Goal: Task Accomplishment & Management: Manage account settings

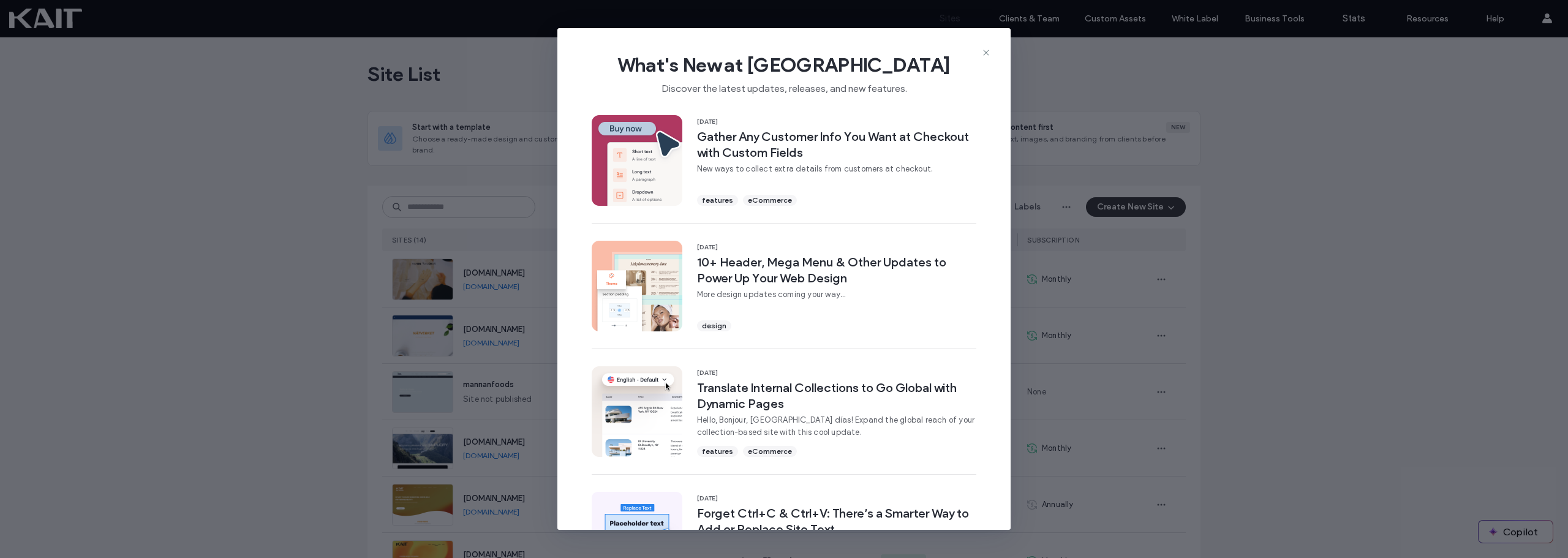
click at [995, 47] on div "What's New at Duda Discover the latest updates, releases, and new features." at bounding box center [784, 69] width 453 height 82
click at [986, 51] on icon at bounding box center [986, 53] width 10 height 10
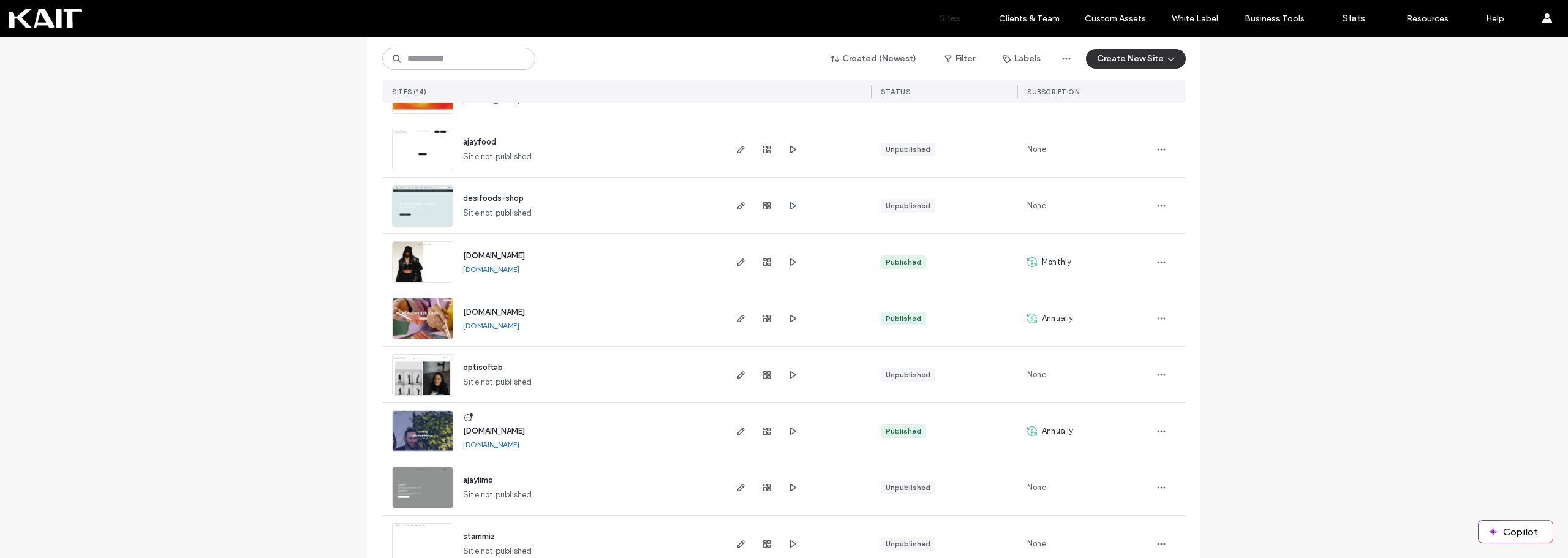
scroll to position [490, 0]
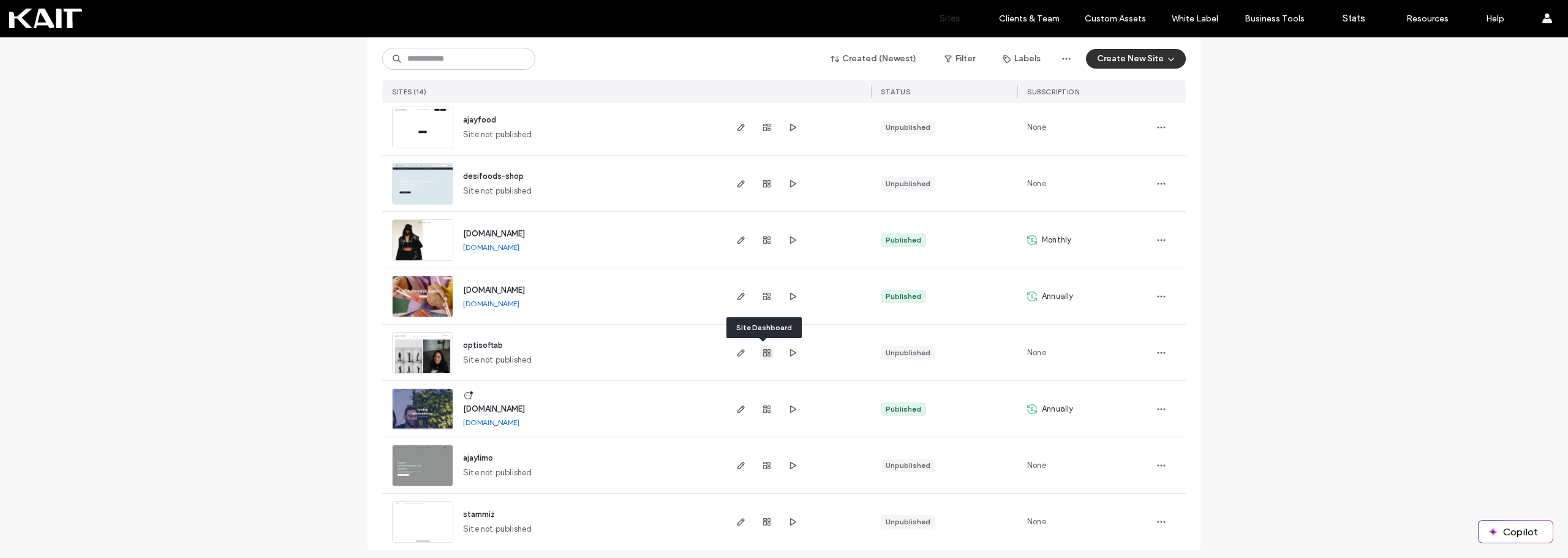
click at [766, 350] on use "button" at bounding box center [767, 353] width 7 height 7
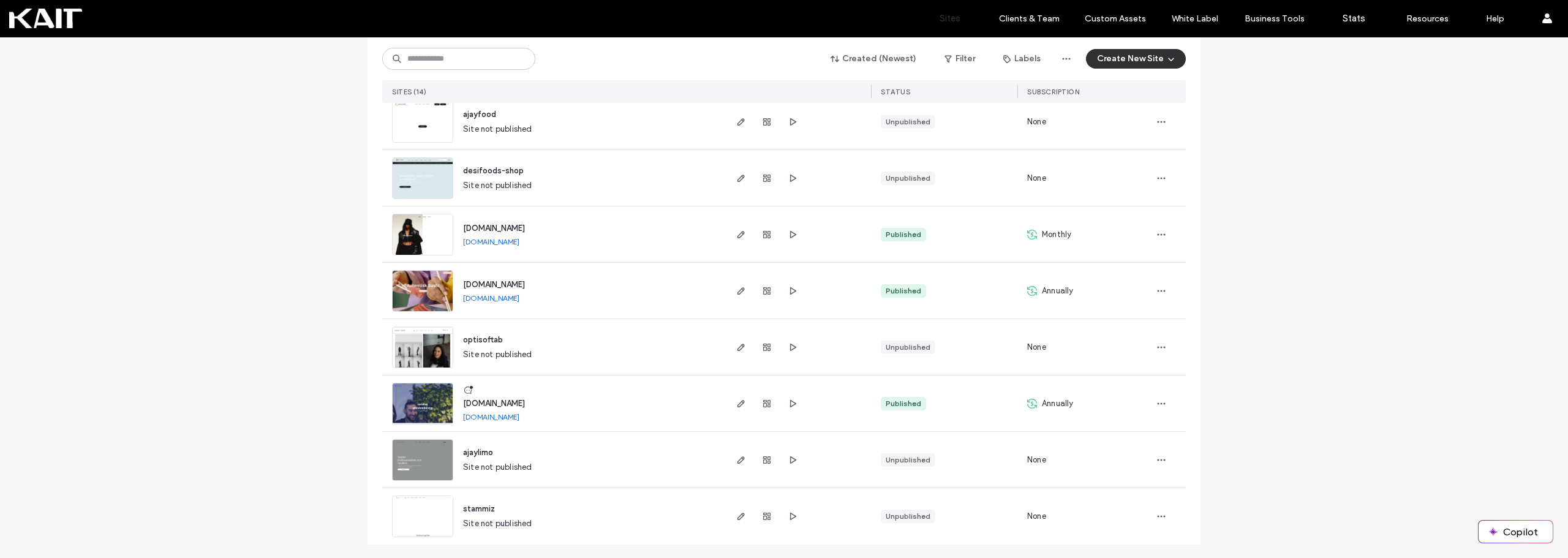
scroll to position [497, 0]
click at [1159, 348] on icon "button" at bounding box center [1161, 346] width 10 height 10
click at [1126, 398] on span "Duplicate Site" at bounding box center [1108, 401] width 55 height 12
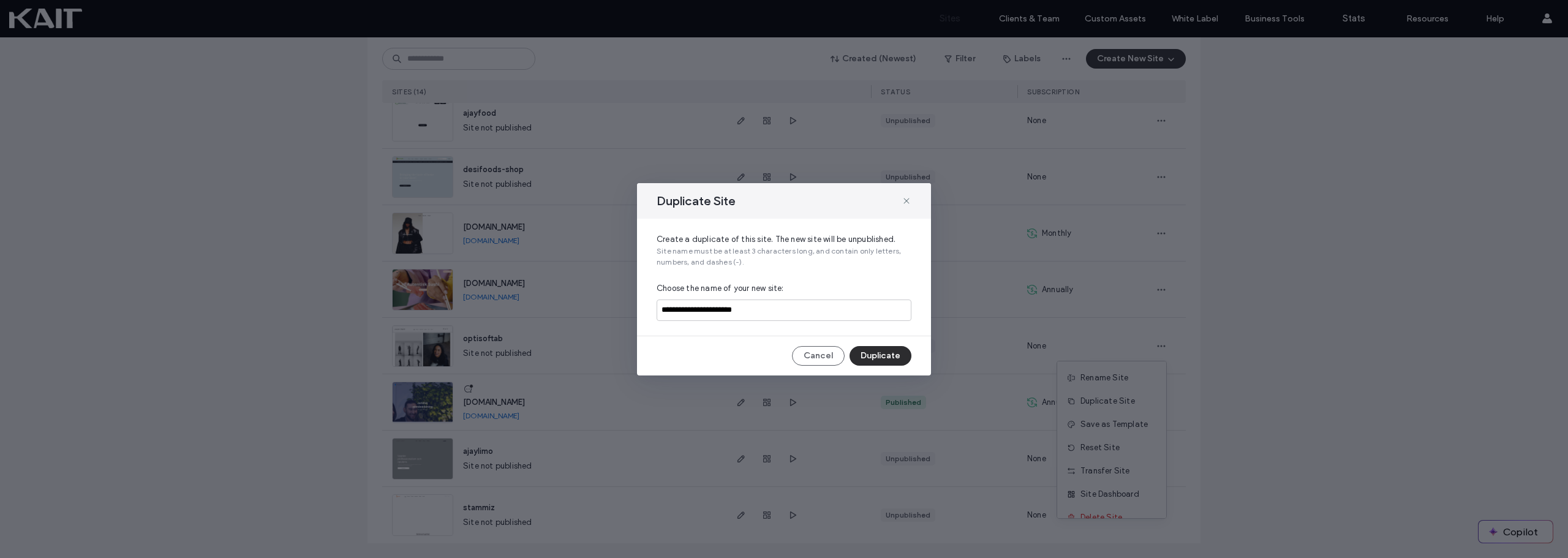
click at [877, 356] on button "Duplicate" at bounding box center [880, 356] width 62 height 20
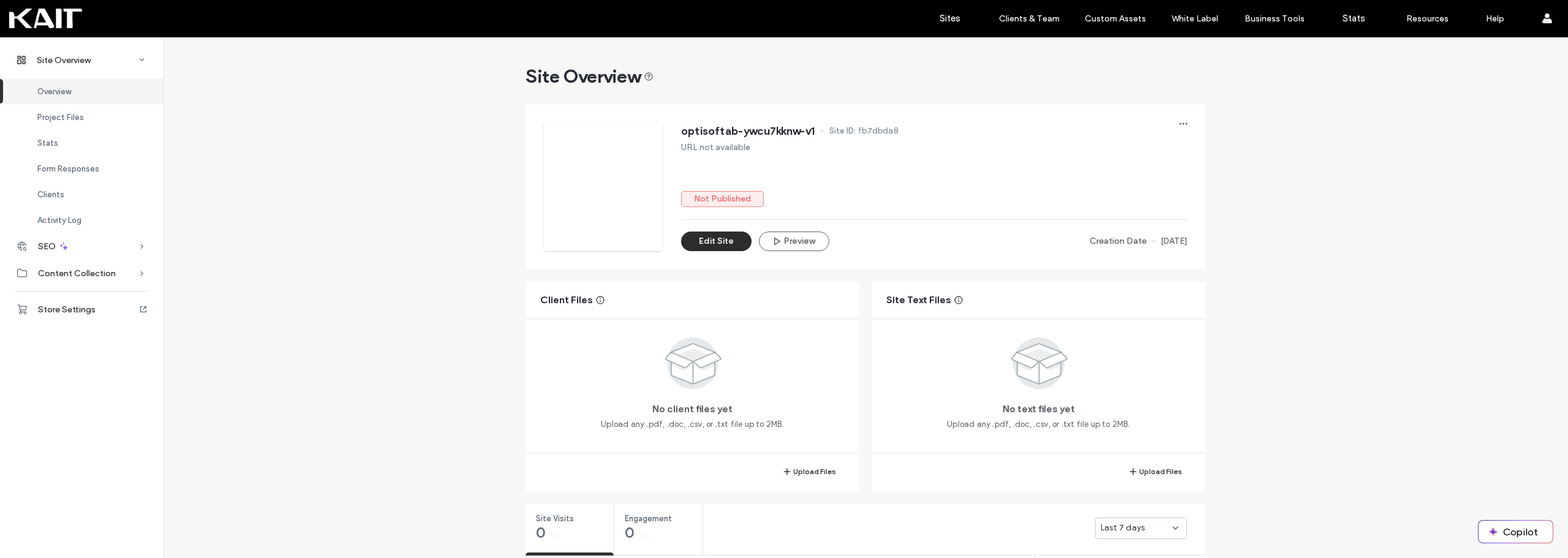
click at [716, 236] on button "Edit Site" at bounding box center [716, 242] width 71 height 20
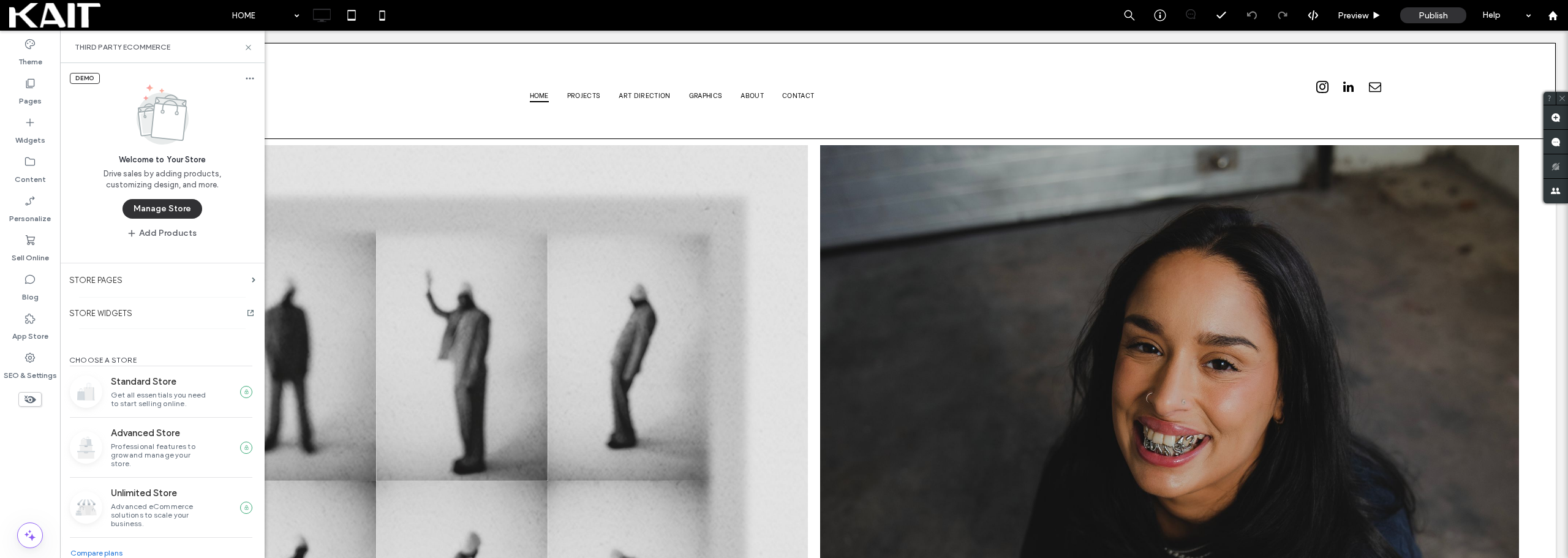
click at [246, 79] on use at bounding box center [250, 79] width 8 height 2
click at [254, 98] on div "Remove store" at bounding box center [293, 99] width 103 height 22
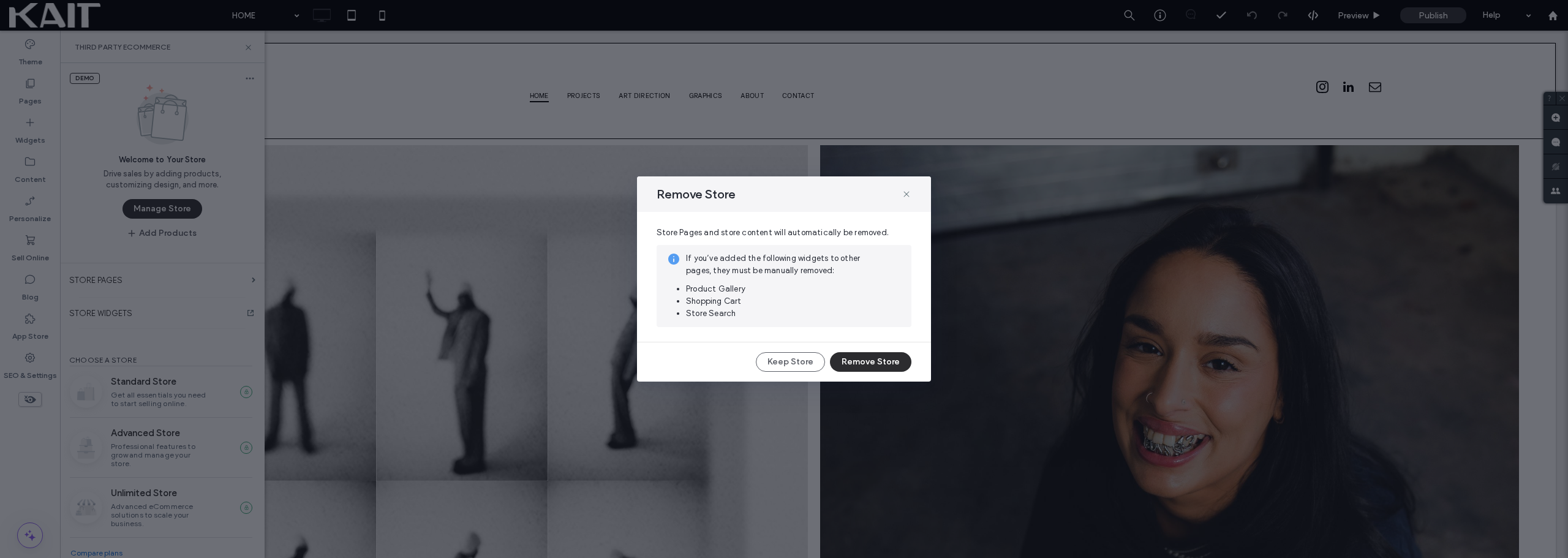
click at [880, 364] on button "Remove Store" at bounding box center [871, 362] width 82 height 20
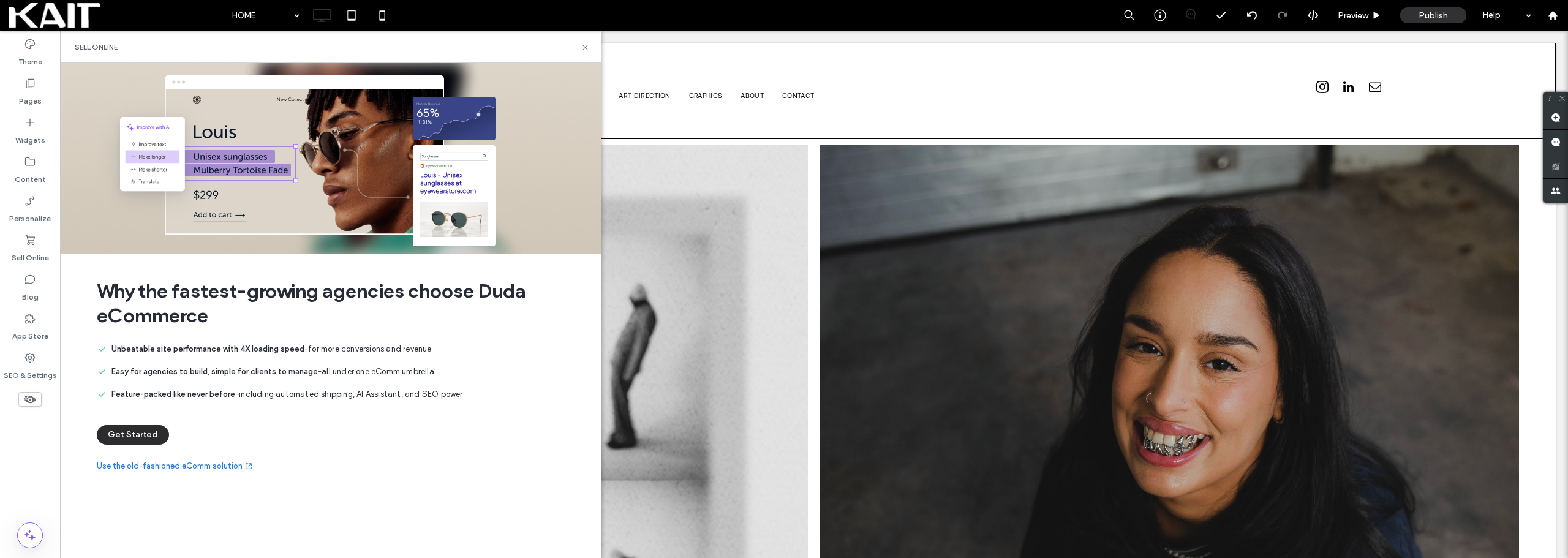
click at [146, 430] on button "Get Started" at bounding box center [133, 435] width 73 height 20
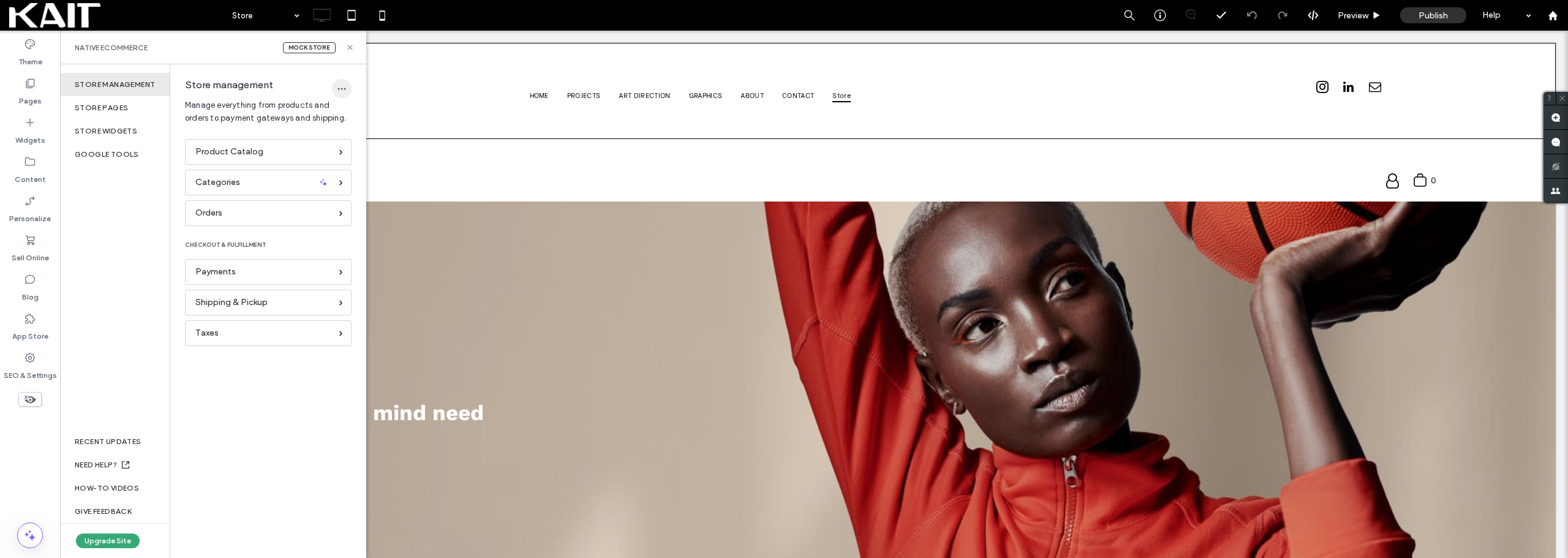
click at [337, 82] on span "button" at bounding box center [342, 89] width 20 height 20
click at [366, 120] on span "Delete Store" at bounding box center [380, 120] width 47 height 12
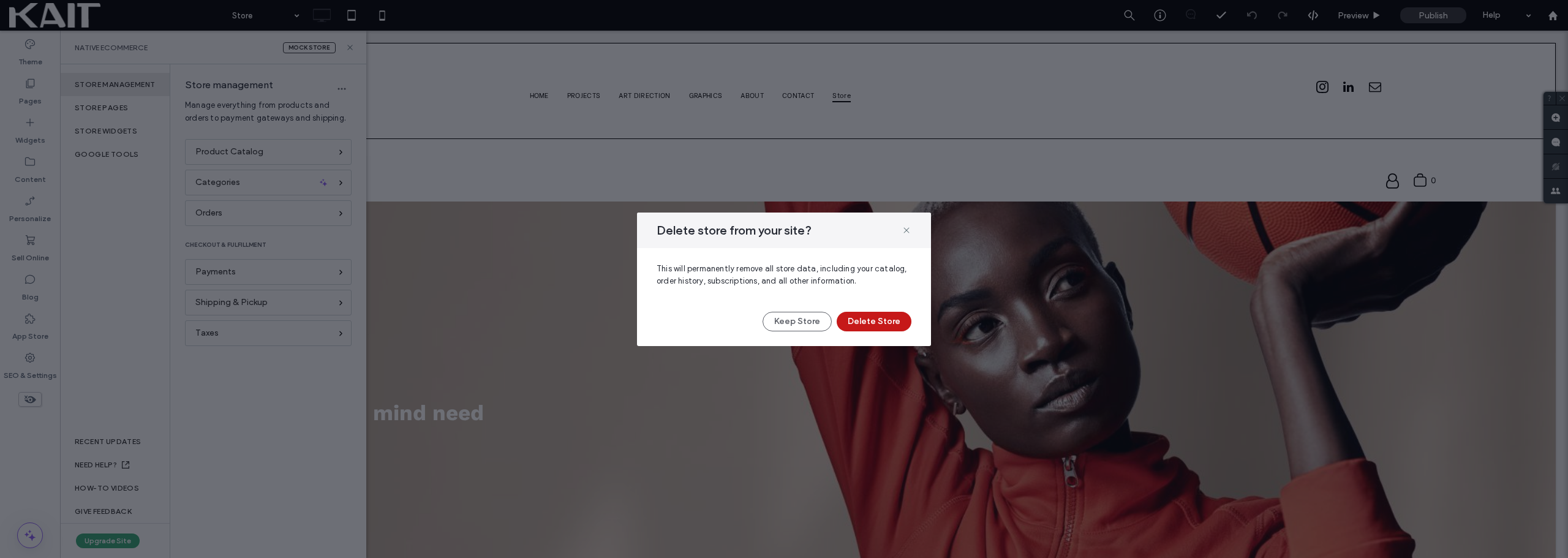
click at [855, 328] on button "Delete Store" at bounding box center [874, 321] width 75 height 20
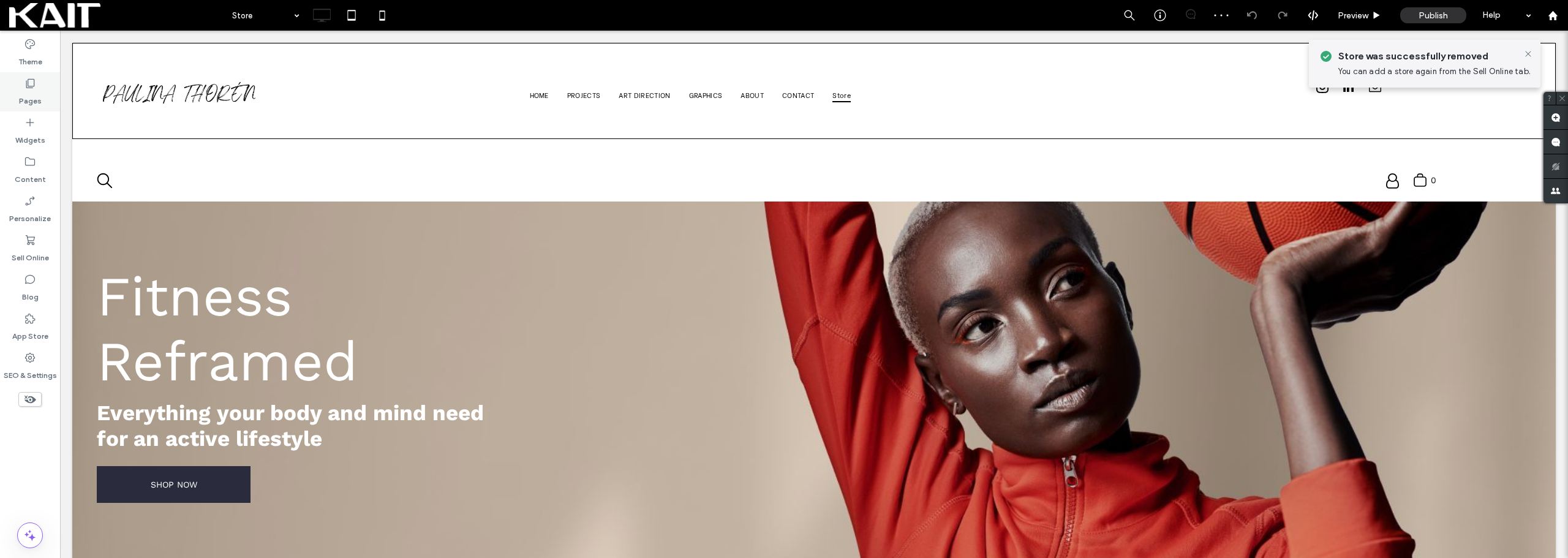
click at [49, 97] on div "Pages" at bounding box center [30, 92] width 60 height 39
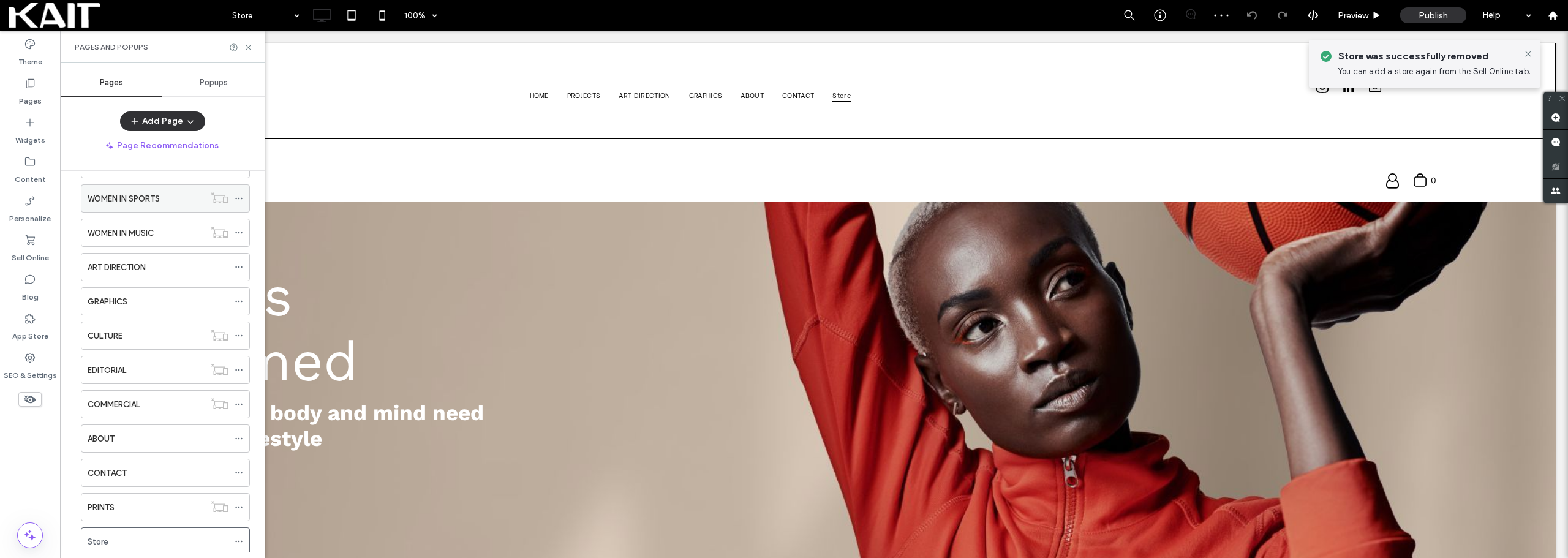
scroll to position [110, 0]
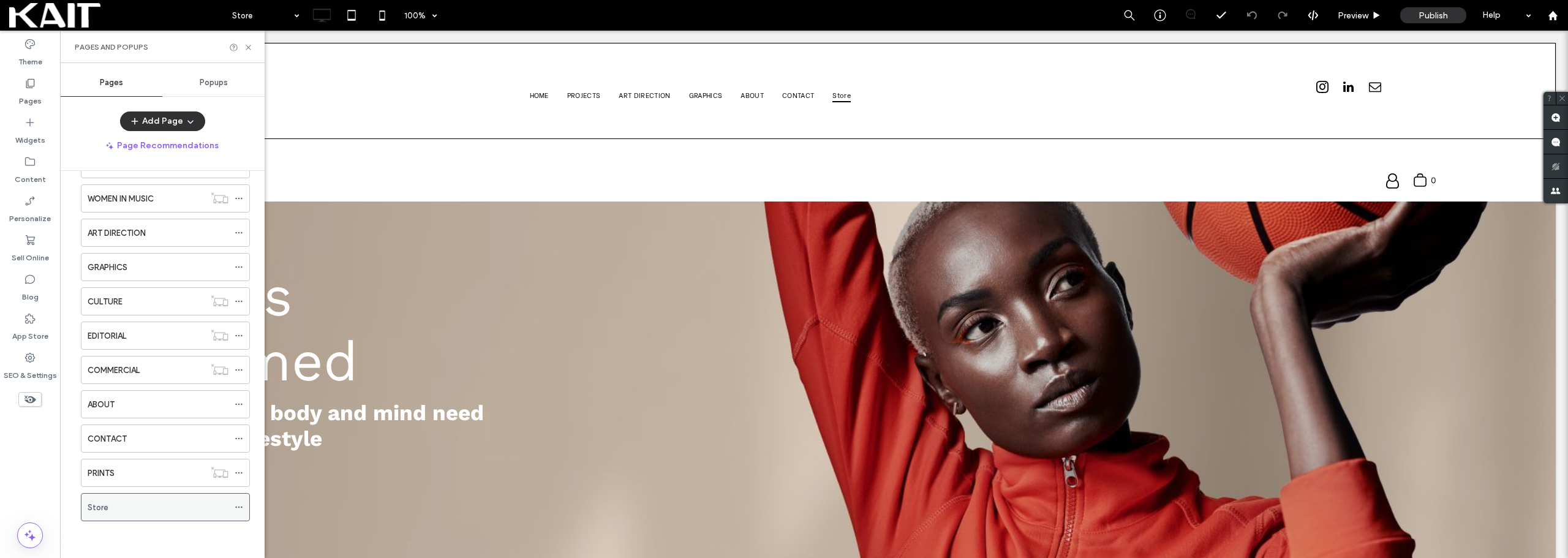
click at [235, 508] on icon at bounding box center [239, 508] width 9 height 9
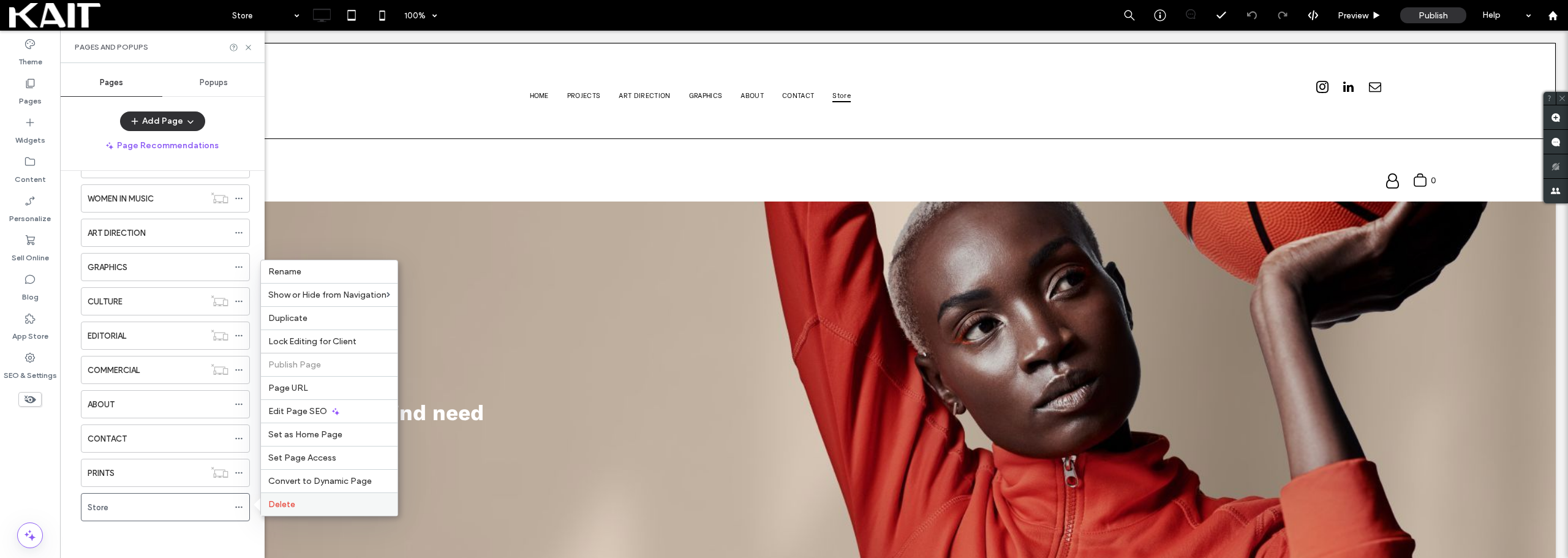
click at [281, 505] on span "Delete" at bounding box center [282, 505] width 27 height 10
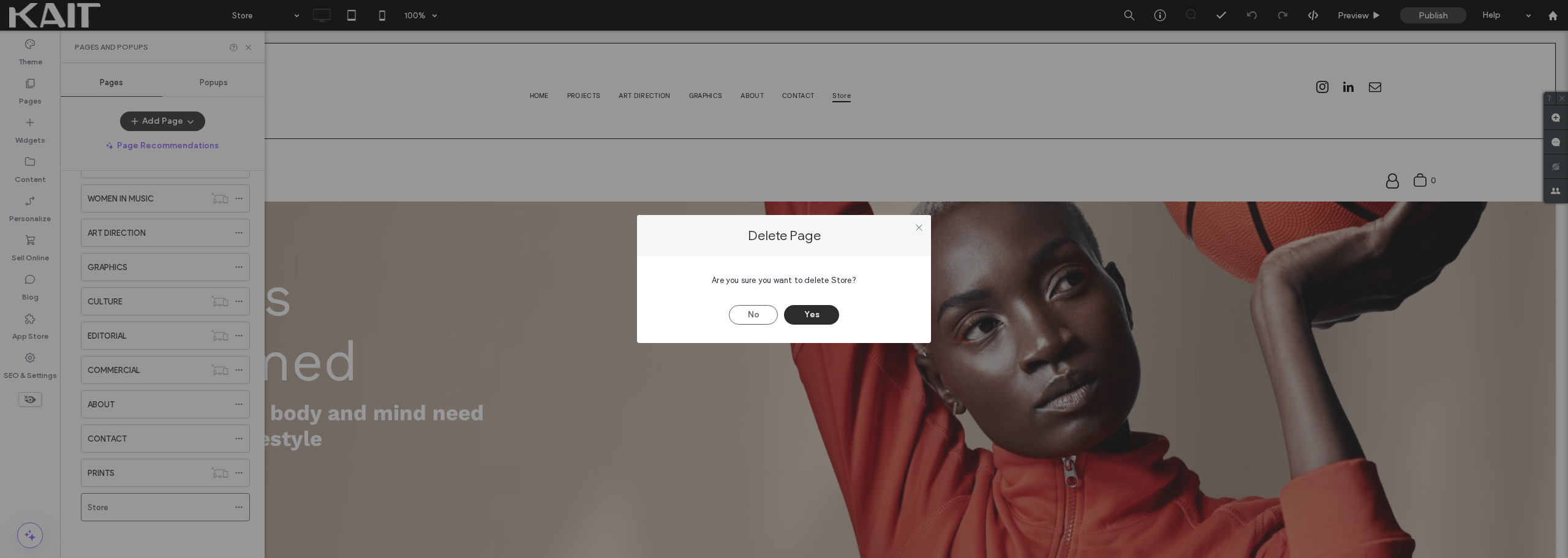
click at [812, 313] on button "Yes" at bounding box center [812, 315] width 55 height 20
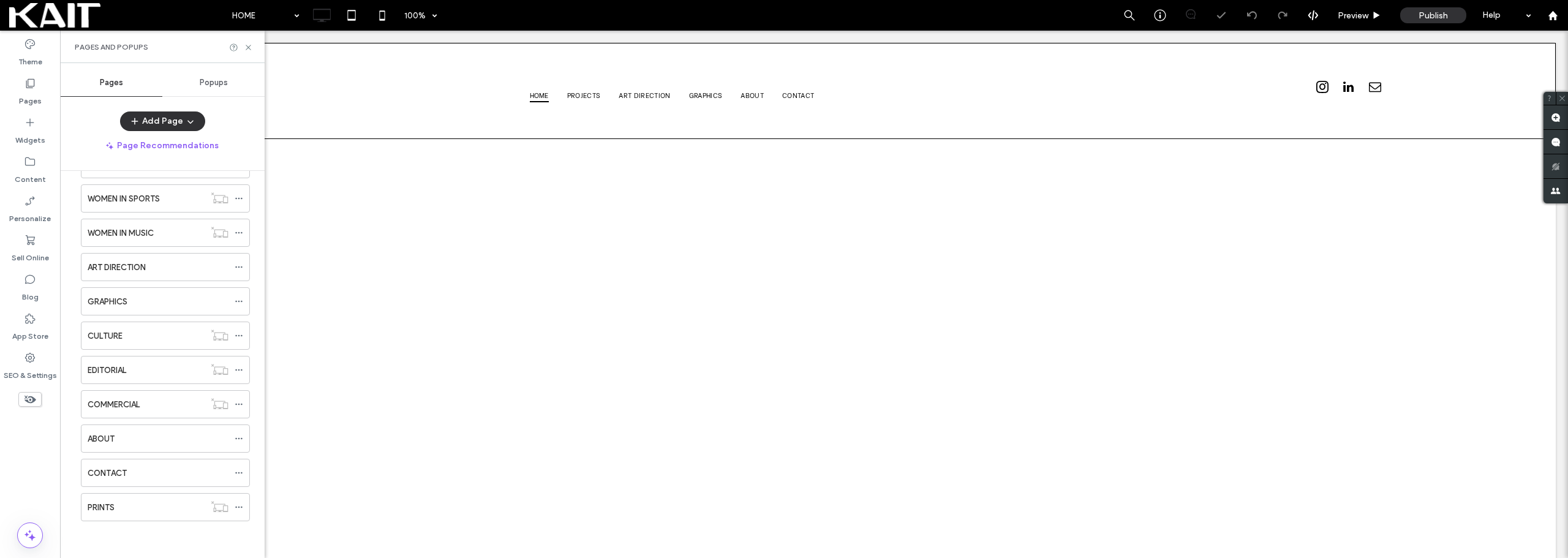
scroll to position [0, 0]
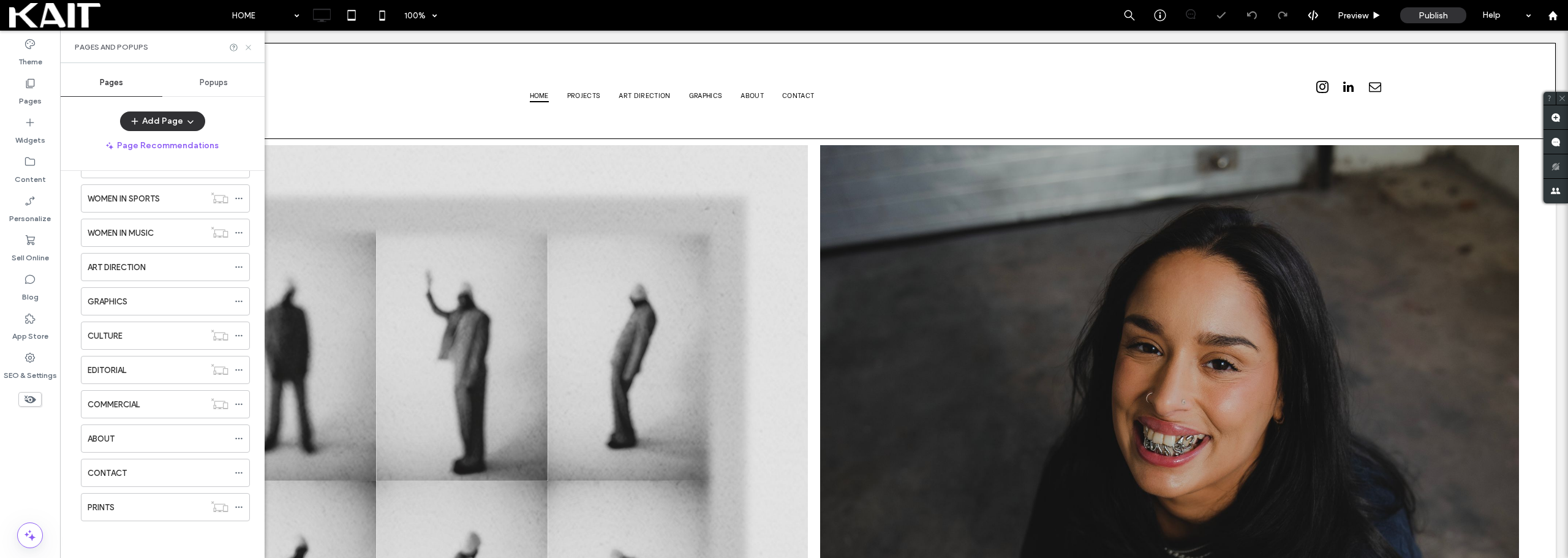
click at [249, 46] on use at bounding box center [248, 47] width 5 height 5
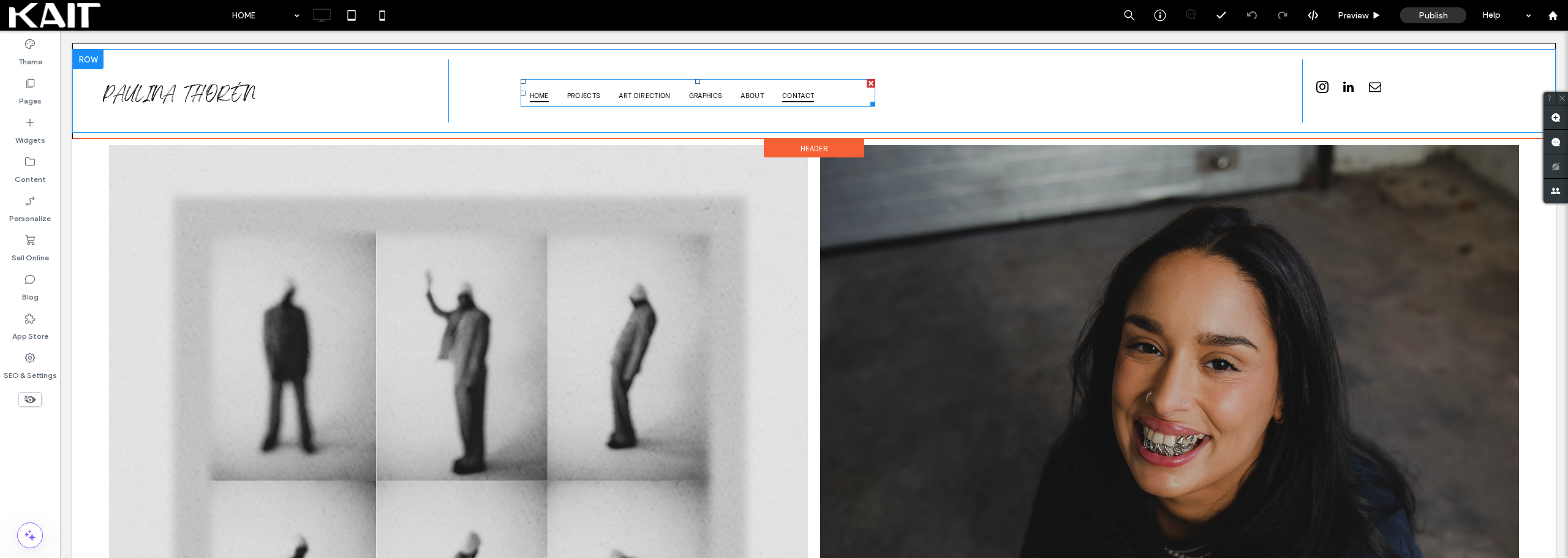
click at [796, 98] on span "CONTACT" at bounding box center [798, 95] width 32 height 15
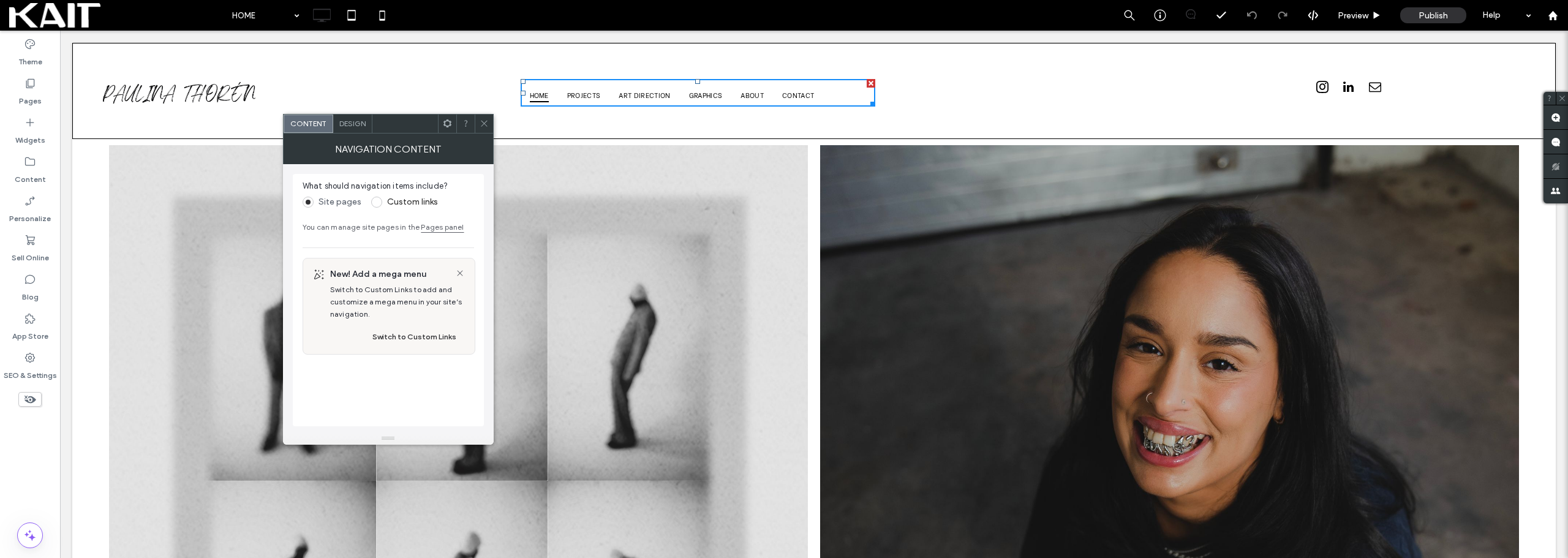
click at [485, 122] on use at bounding box center [484, 124] width 6 height 6
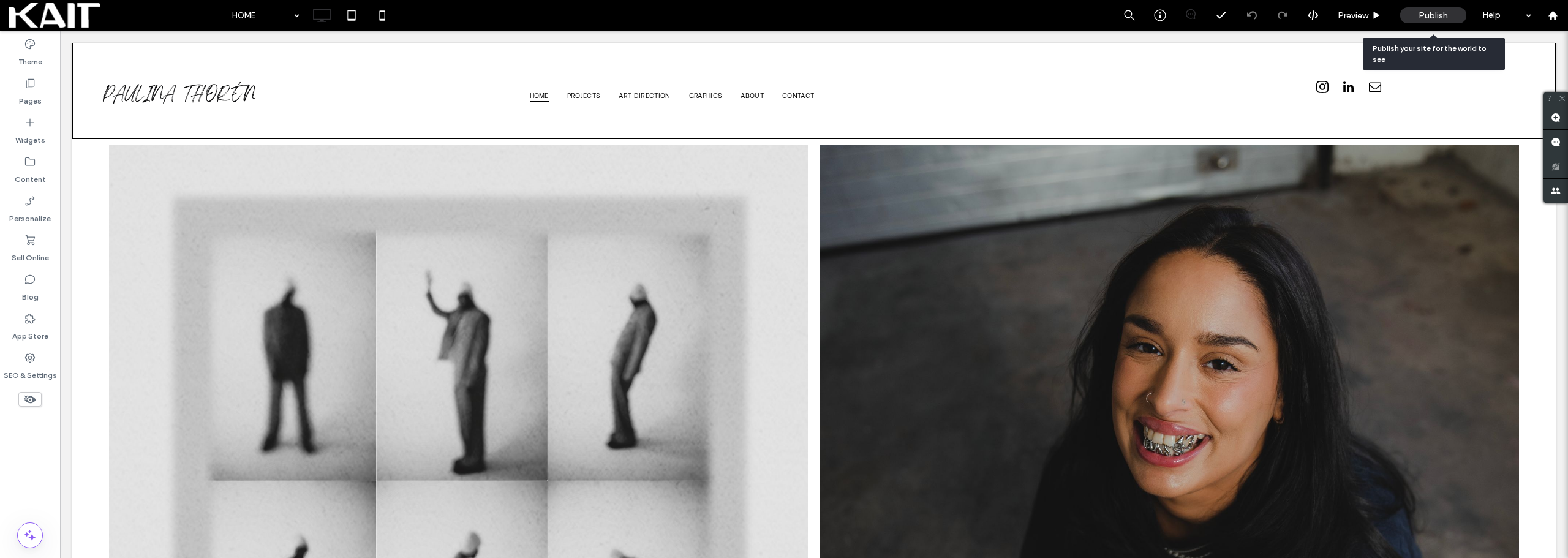
click at [1439, 5] on div "Publish" at bounding box center [1433, 15] width 66 height 31
click at [1429, 21] on div "Publish" at bounding box center [1433, 15] width 66 height 16
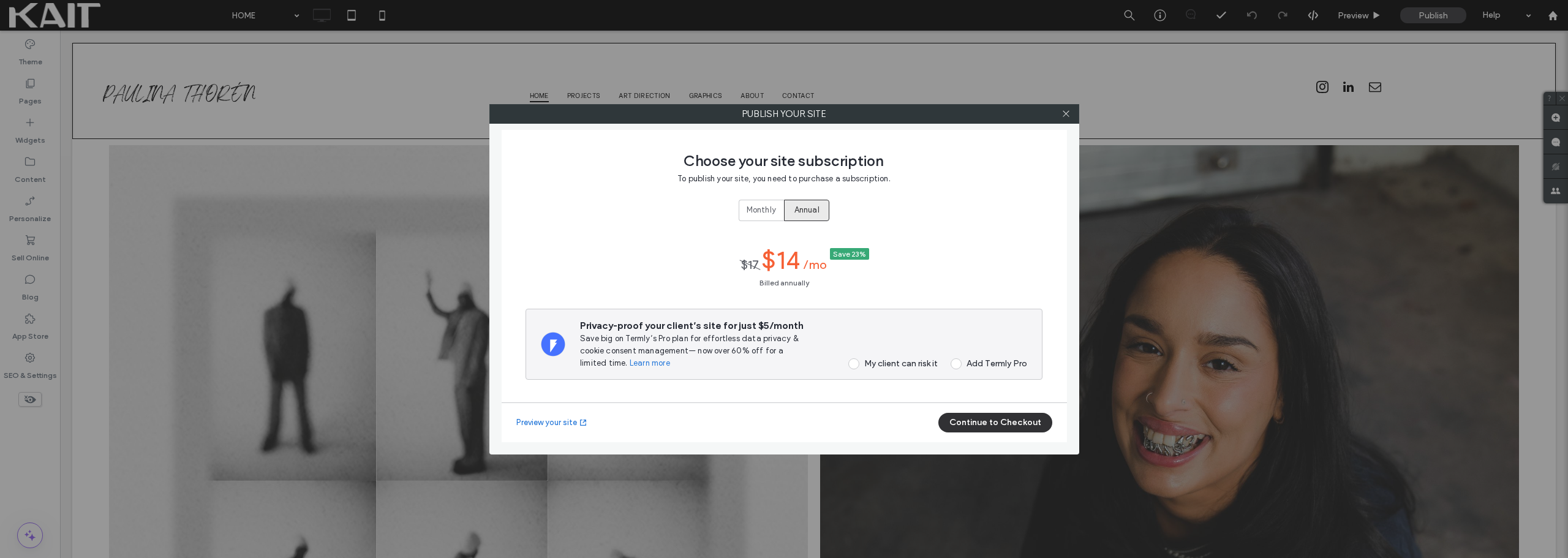
click at [876, 367] on div "My client can risk it" at bounding box center [901, 363] width 74 height 10
click at [997, 422] on button "Continue to Checkout" at bounding box center [995, 423] width 114 height 20
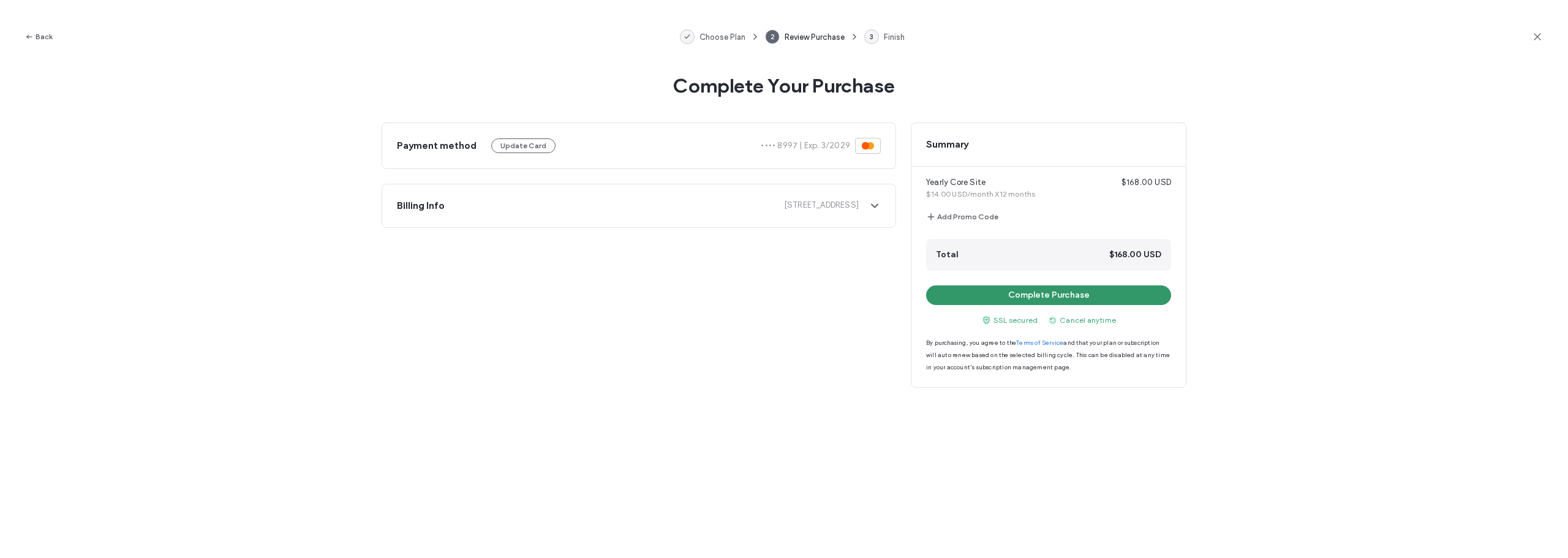
click at [1045, 291] on button "Complete Purchase" at bounding box center [1048, 296] width 245 height 20
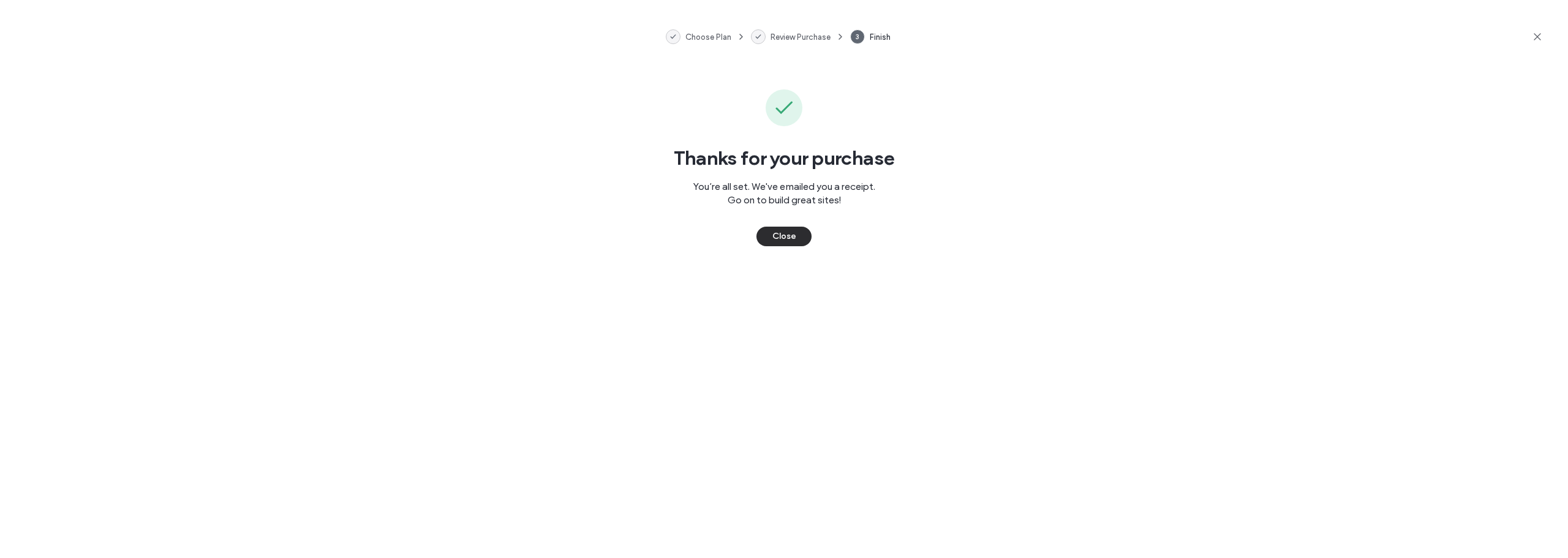
click at [785, 237] on button "Close" at bounding box center [784, 237] width 55 height 20
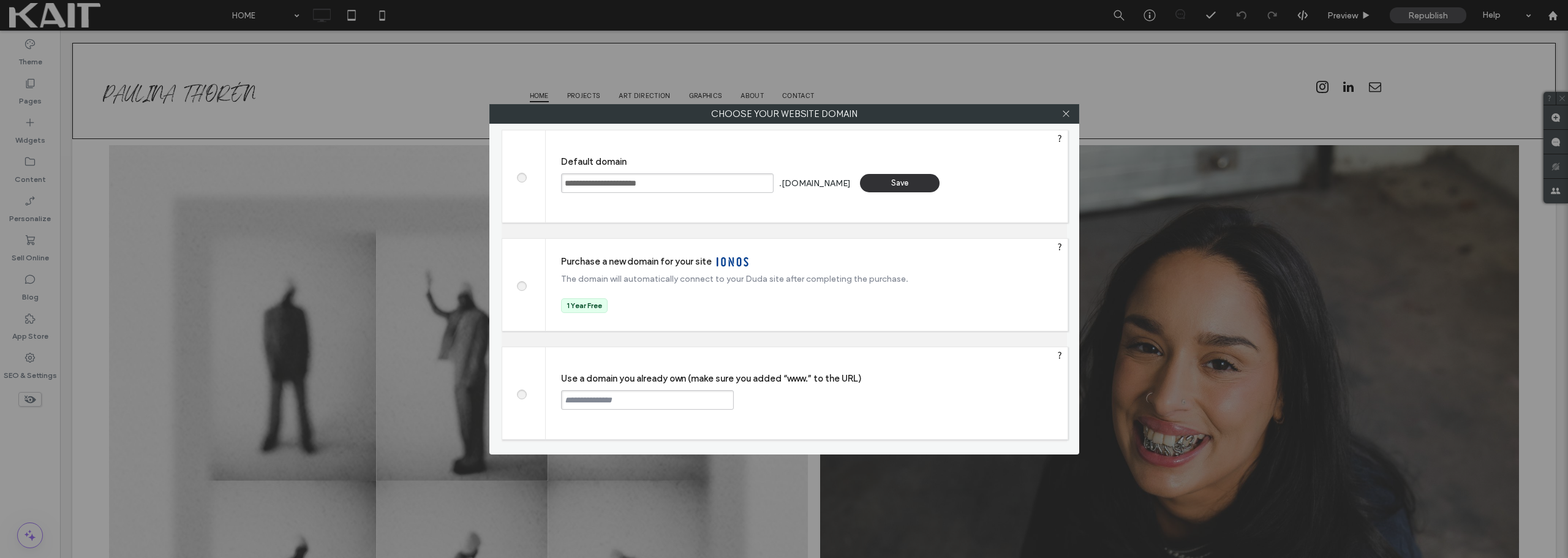
click at [515, 396] on label at bounding box center [521, 393] width 22 height 9
click at [584, 402] on input "text" at bounding box center [647, 400] width 173 height 20
click at [649, 401] on input "**********" at bounding box center [647, 400] width 173 height 20
click at [791, 396] on div "Continue" at bounding box center [780, 399] width 80 height 18
drag, startPoint x: 637, startPoint y: 416, endPoint x: 533, endPoint y: 418, distance: 104.0
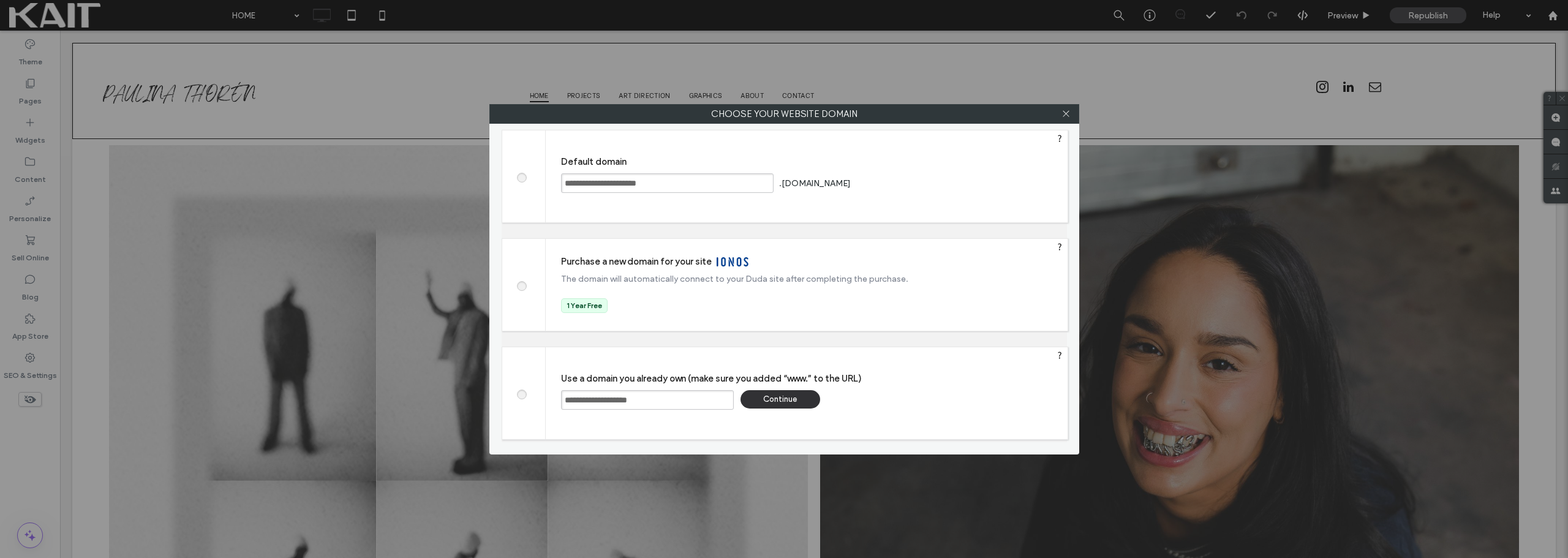
drag, startPoint x: 533, startPoint y: 418, endPoint x: 786, endPoint y: 360, distance: 259.6
click at [786, 360] on div "**********" at bounding box center [806, 393] width 522 height 92
click at [586, 402] on input "**********" at bounding box center [647, 400] width 173 height 20
type input "**********"
click at [767, 398] on div "Continue" at bounding box center [780, 399] width 80 height 18
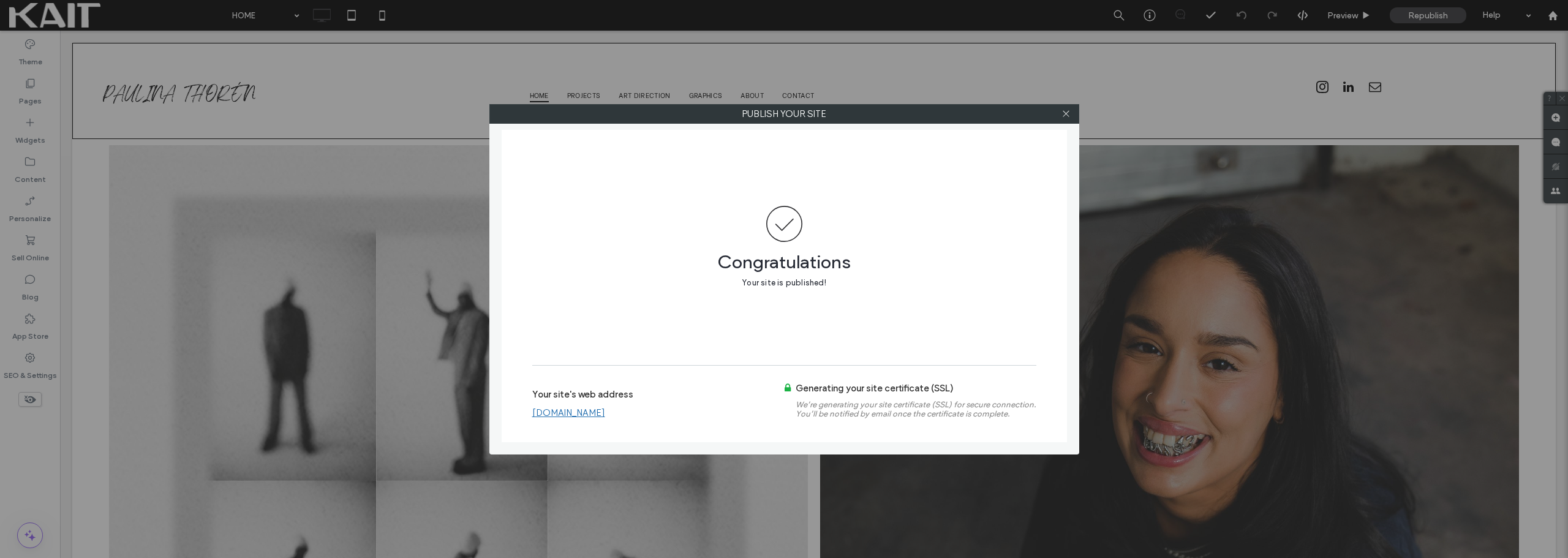
click at [587, 416] on link "[DOMAIN_NAME]" at bounding box center [568, 413] width 73 height 11
click at [1070, 117] on icon at bounding box center [1066, 113] width 9 height 9
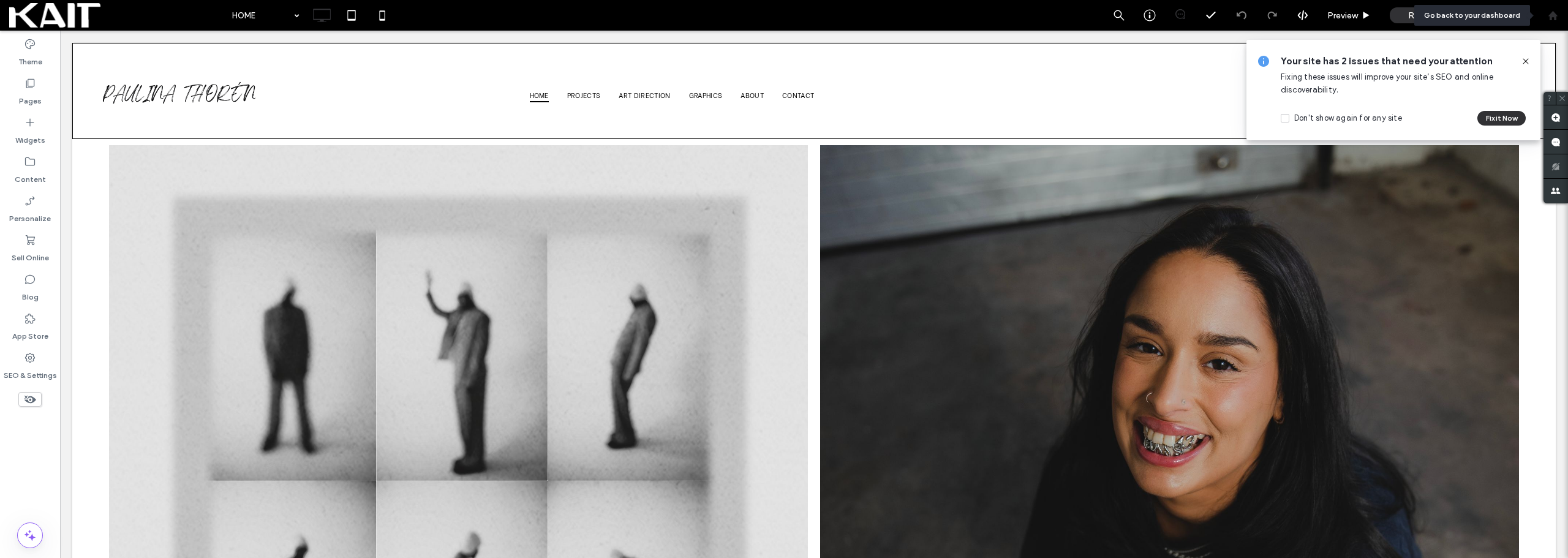
click at [1548, 26] on div at bounding box center [1553, 15] width 31 height 31
